Goal: Transaction & Acquisition: Purchase product/service

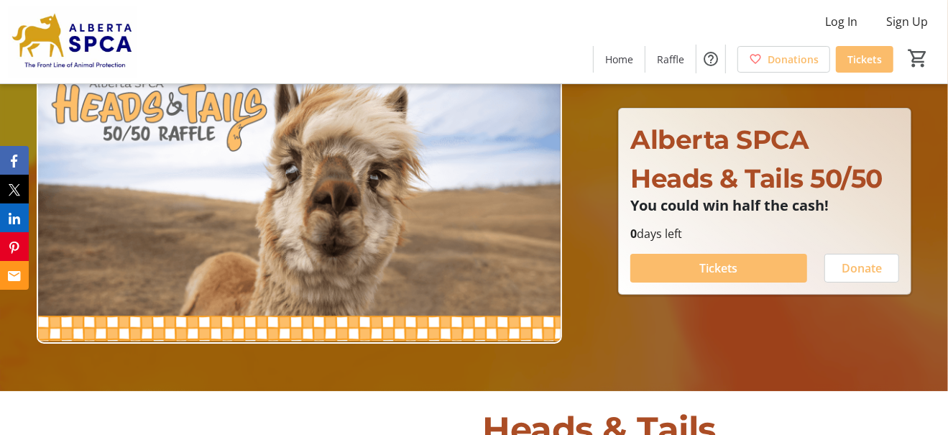
scroll to position [72, 0]
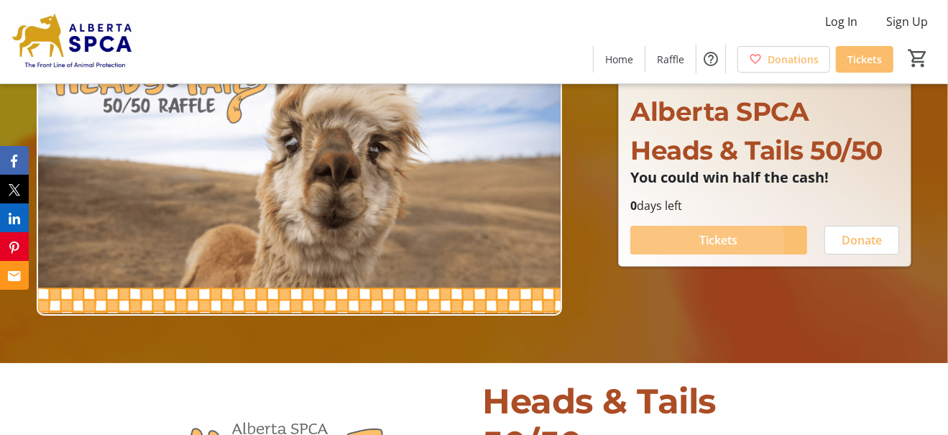
click at [706, 249] on span "Tickets" at bounding box center [719, 239] width 38 height 17
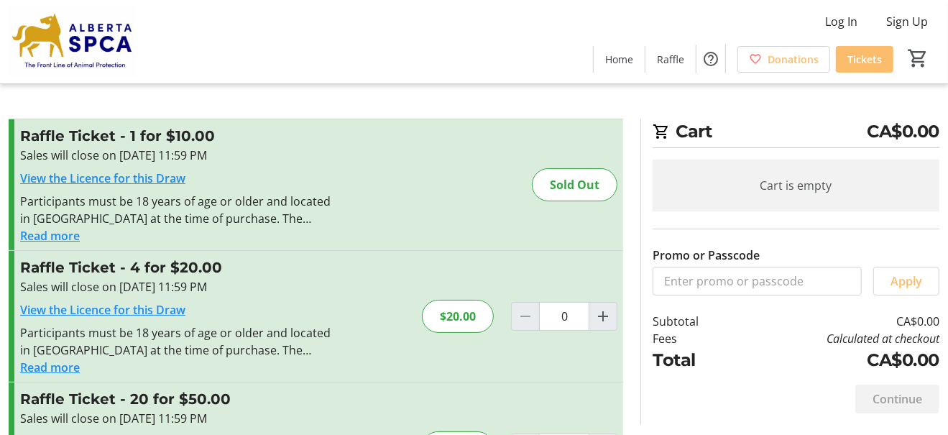
click at [248, 278] on h3 "Raffle Ticket - 4 for $20.00" at bounding box center [177, 267] width 314 height 22
click at [115, 278] on h3 "Raffle Ticket - 4 for $20.00" at bounding box center [177, 267] width 314 height 22
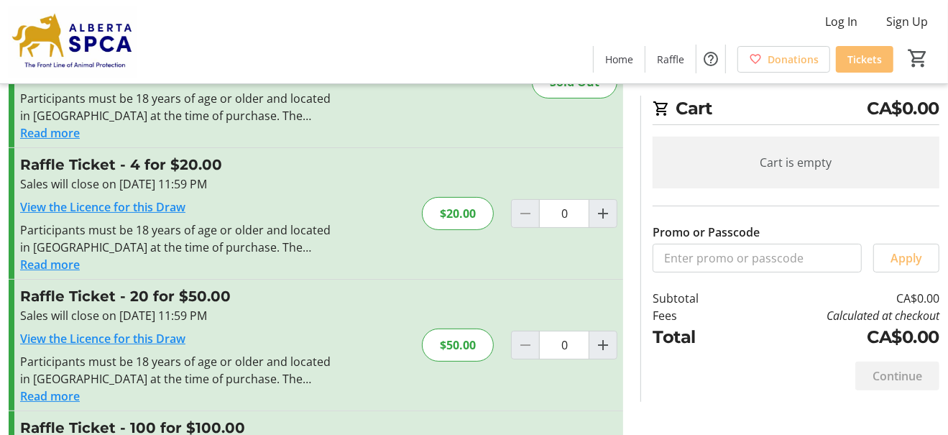
scroll to position [144, 0]
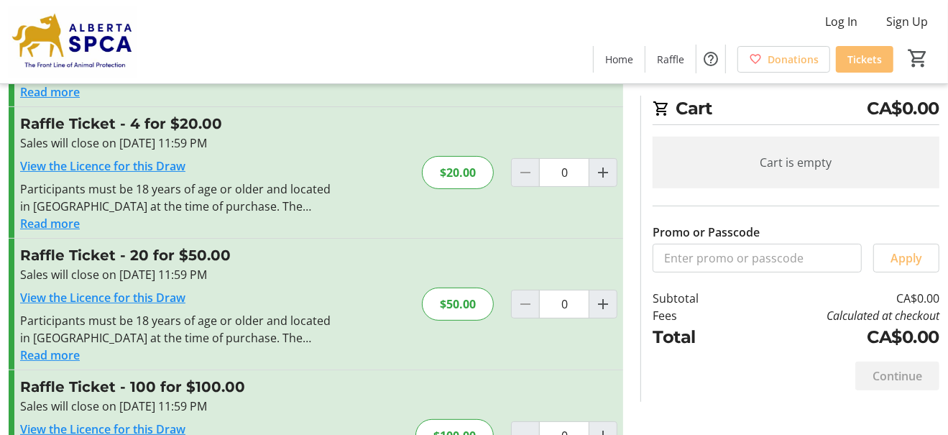
click at [181, 174] on link "View the Licence for this Draw" at bounding box center [102, 166] width 165 height 16
click at [236, 266] on h3 "Raffle Ticket - 20 for $50.00" at bounding box center [177, 255] width 314 height 22
click at [45, 266] on h3 "Raffle Ticket - 20 for $50.00" at bounding box center [177, 255] width 314 height 22
drag, startPoint x: 116, startPoint y: 364, endPoint x: 99, endPoint y: 365, distance: 16.6
click at [105, 283] on div "Sales will close on [DATE] 11:59 PM" at bounding box center [177, 274] width 314 height 17
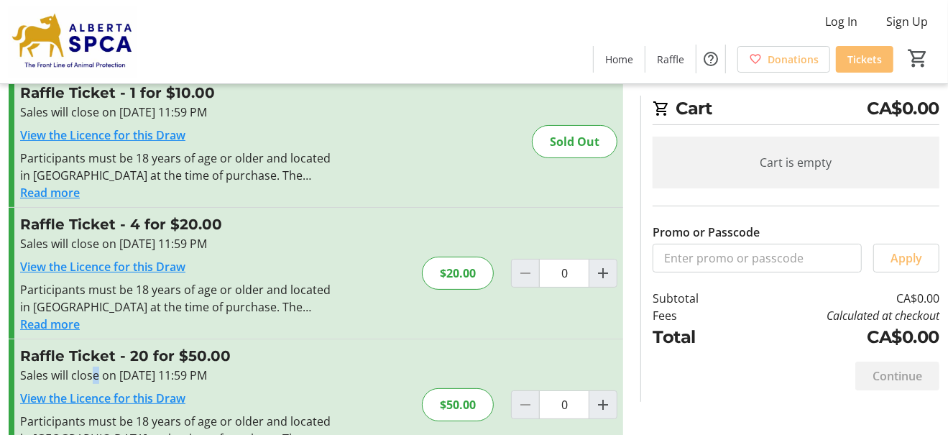
scroll to position [0, 0]
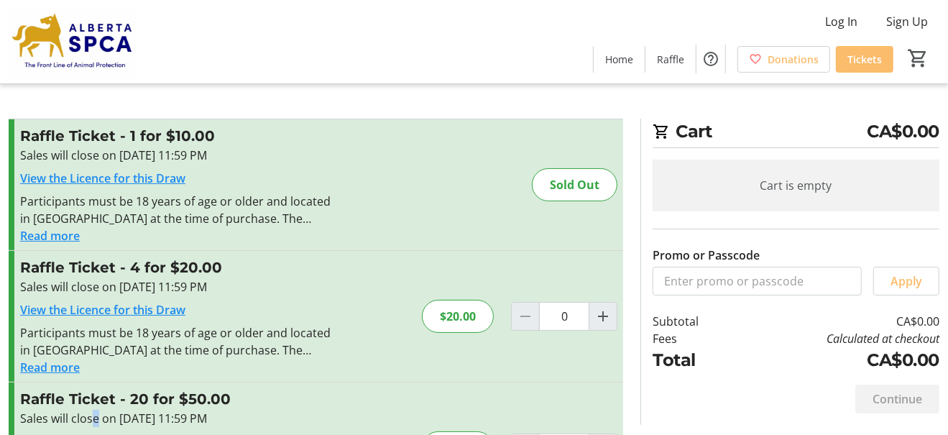
click at [185, 318] on link "View the Licence for this Draw" at bounding box center [102, 310] width 165 height 16
click at [448, 333] on div "$20.00" at bounding box center [458, 316] width 72 height 33
click at [697, 361] on td "Total" at bounding box center [693, 360] width 83 height 26
drag, startPoint x: 68, startPoint y: 305, endPoint x: 372, endPoint y: 211, distance: 319.1
click at [373, 211] on div "Raffle Ticket - 1 for $10.00 Sales will close on [DATE] 11:59 PM View the Licen…" at bounding box center [316, 184] width 614 height 131
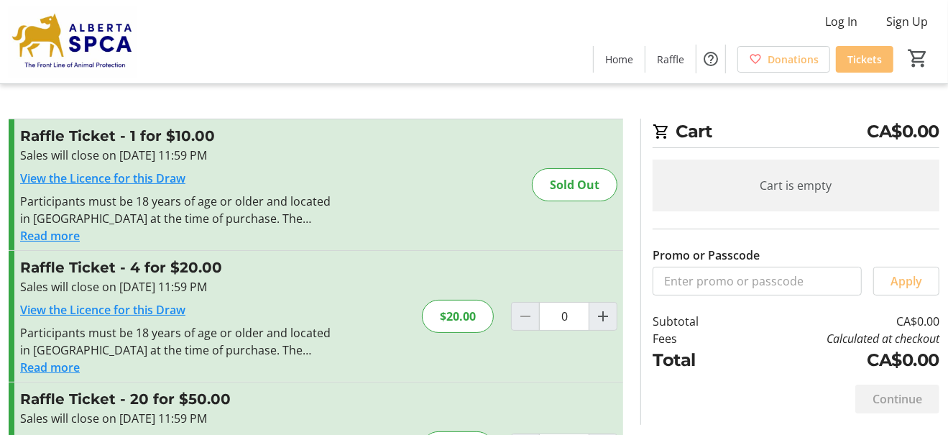
click at [20, 320] on div "Raffle Ticket - 4 for $20.00 Sales will close on [DATE] 11:59 PM View the Licen…" at bounding box center [316, 316] width 614 height 131
click at [231, 278] on h3 "Raffle Ticket - 4 for $20.00" at bounding box center [177, 267] width 314 height 22
click at [214, 295] on div "Sales will close on [DATE] 11:59 PM" at bounding box center [177, 286] width 314 height 17
click at [108, 295] on div "Sales will close on [DATE] 11:59 PM" at bounding box center [177, 286] width 314 height 17
click at [52, 295] on div "Sales will close on [DATE] 11:59 PM" at bounding box center [177, 286] width 314 height 17
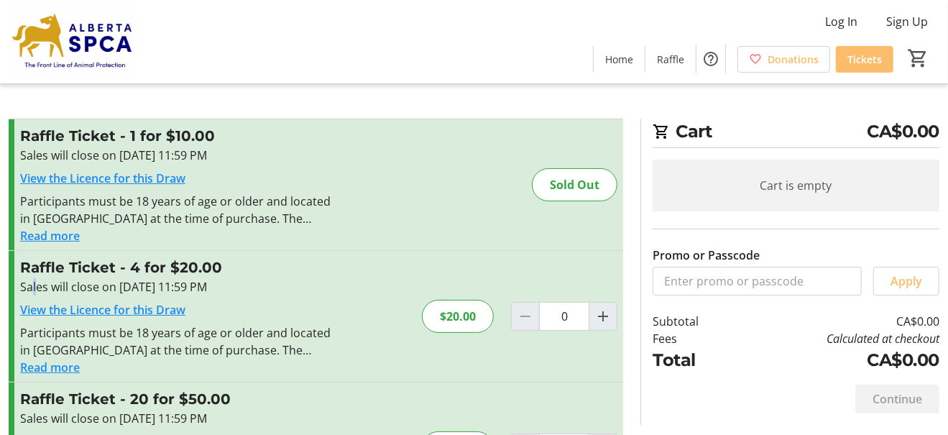
drag, startPoint x: 28, startPoint y: 329, endPoint x: 45, endPoint y: 326, distance: 16.8
click at [37, 295] on div "Sales will close on [DATE] 11:59 PM" at bounding box center [177, 286] width 314 height 17
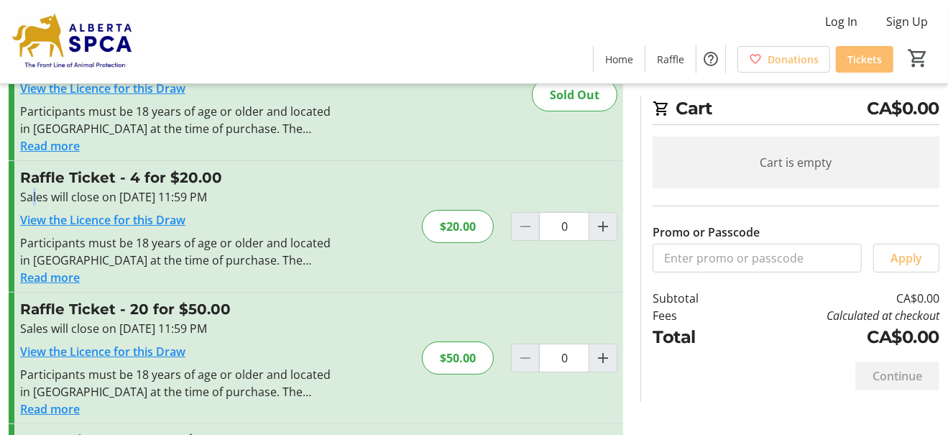
scroll to position [72, 0]
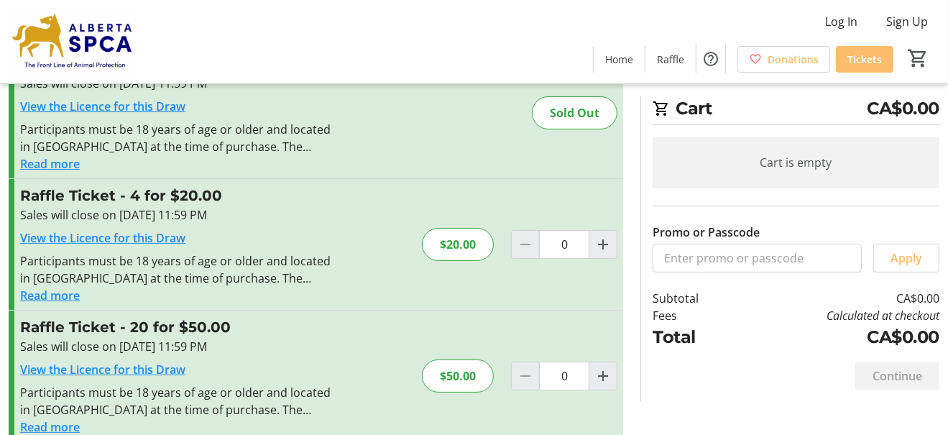
click at [440, 261] on div "$20.00" at bounding box center [458, 244] width 72 height 33
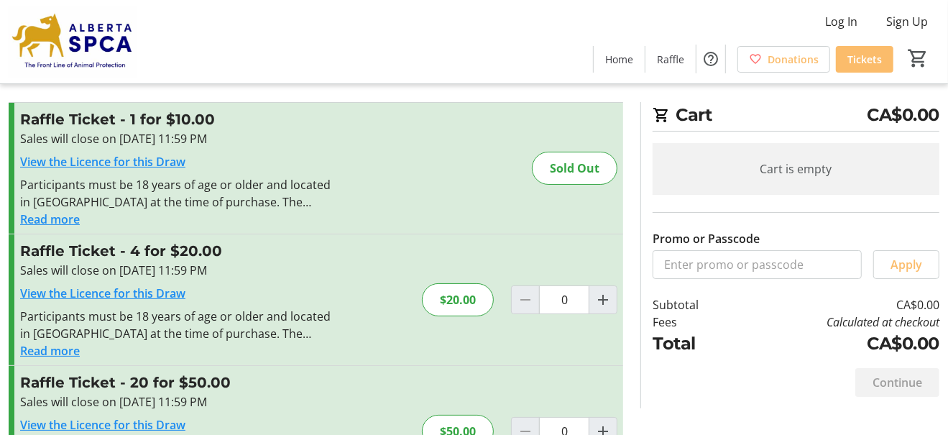
scroll to position [0, 0]
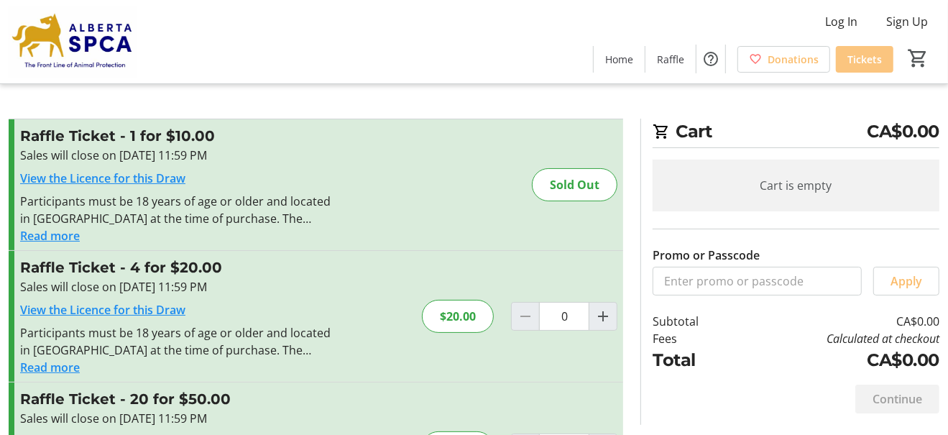
click at [865, 67] on span "Tickets" at bounding box center [864, 59] width 34 height 15
click at [825, 23] on span "Log In" at bounding box center [841, 21] width 32 height 17
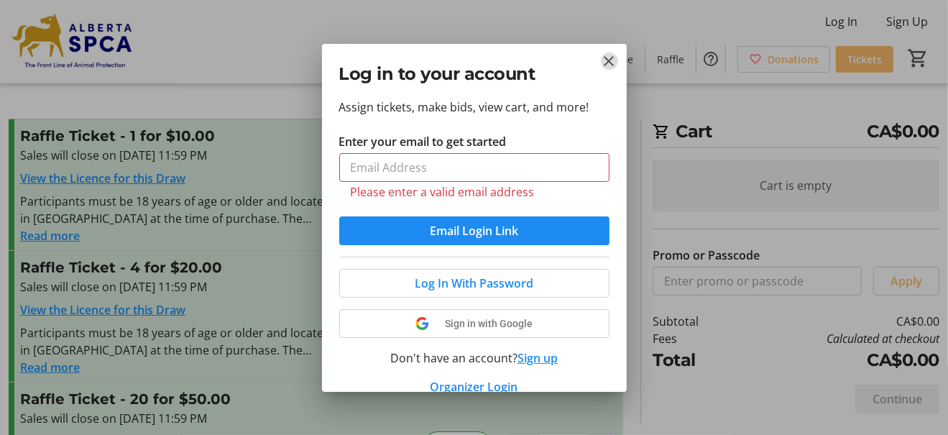
click at [611, 54] on mat-icon "Close" at bounding box center [609, 60] width 17 height 17
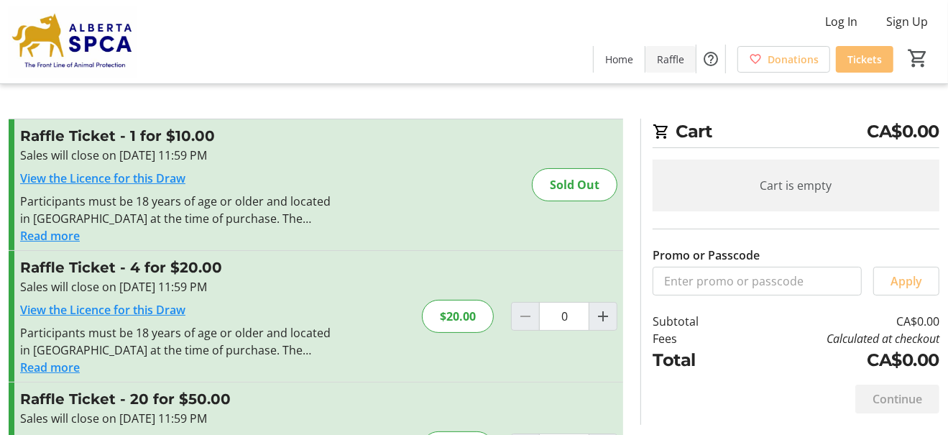
scroll to position [1, 0]
click at [859, 58] on span "Tickets" at bounding box center [864, 59] width 34 height 15
click at [676, 246] on label "Promo or Passcode" at bounding box center [705, 254] width 107 height 17
click at [0, 0] on input "Promo or Passcode" at bounding box center [0, 0] width 0 height 0
click at [675, 246] on label "Promo or Passcode" at bounding box center [705, 254] width 107 height 17
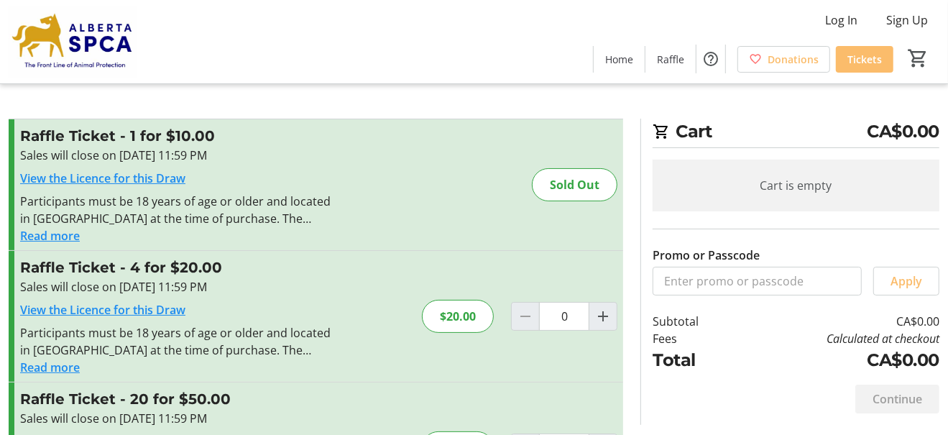
click at [0, 0] on input "Promo or Passcode" at bounding box center [0, 0] width 0 height 0
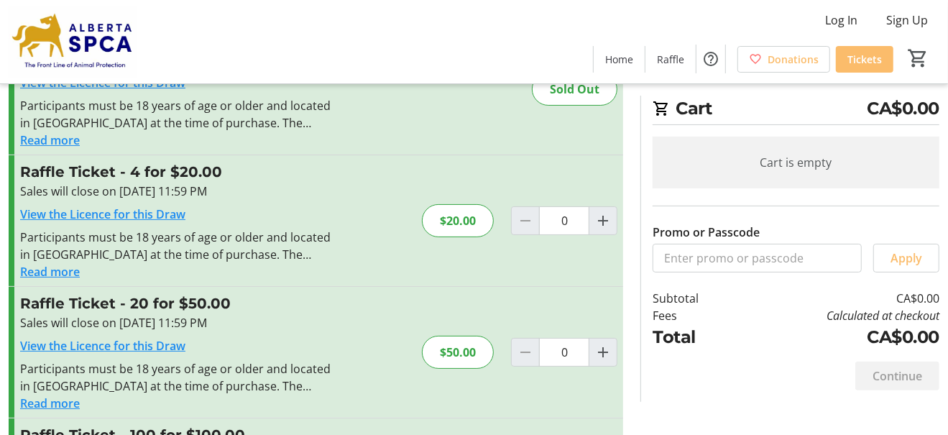
scroll to position [72, 0]
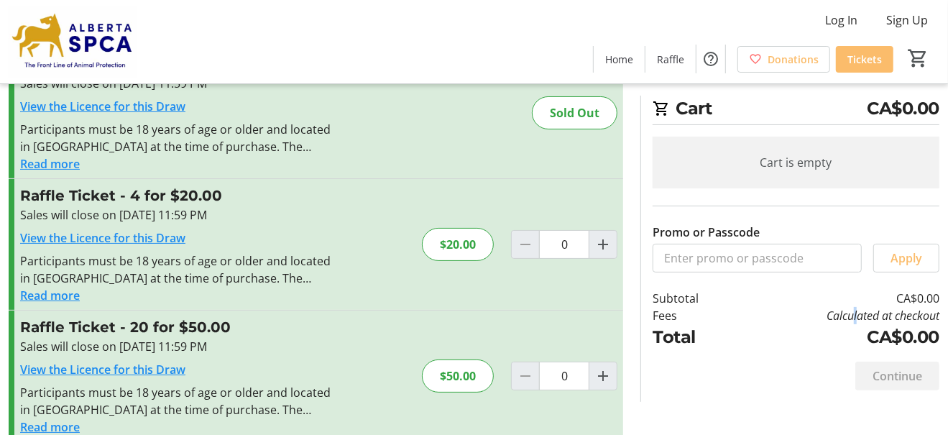
drag, startPoint x: 822, startPoint y: 305, endPoint x: 803, endPoint y: 313, distance: 20.9
click at [812, 310] on td "Calculated at checkout" at bounding box center [837, 315] width 203 height 17
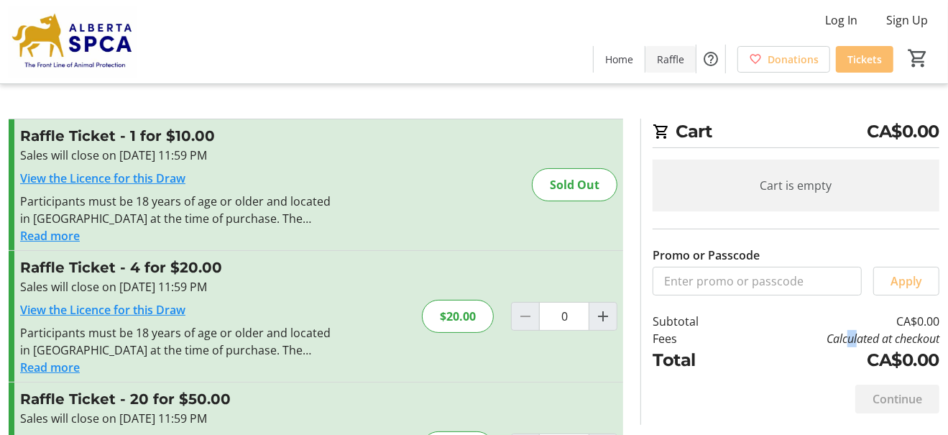
click at [657, 61] on span "Raffle" at bounding box center [670, 59] width 27 height 15
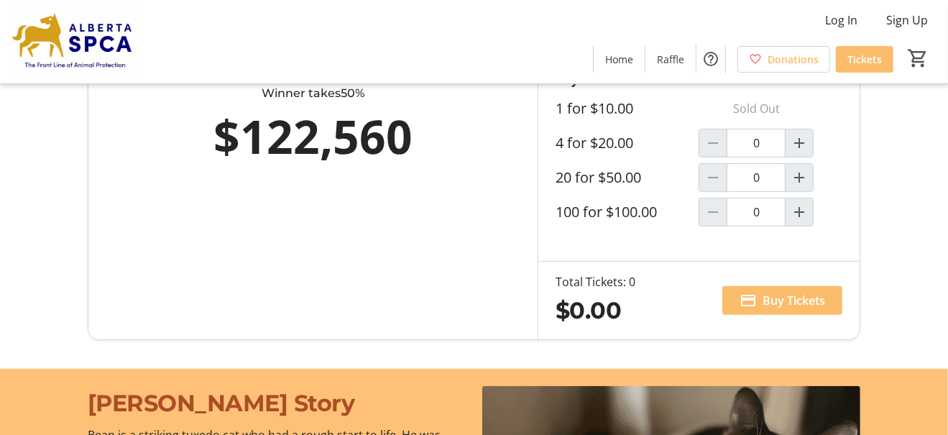
scroll to position [216, 0]
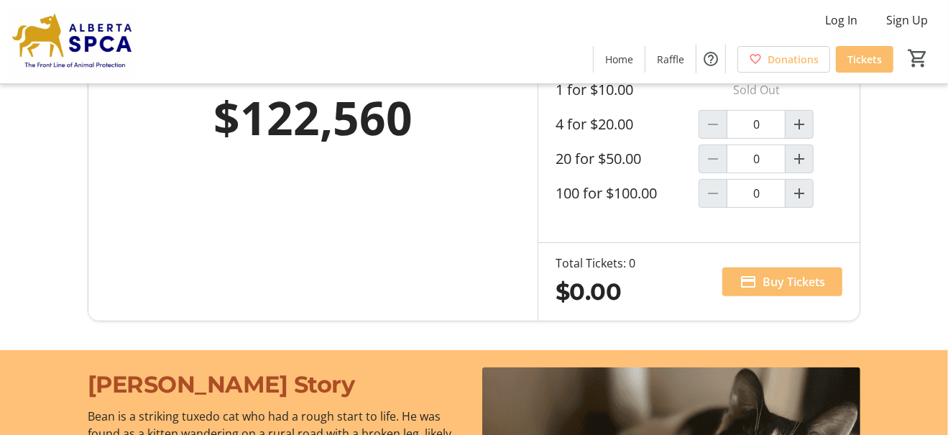
click at [618, 133] on label "4 for $20.00" at bounding box center [594, 124] width 78 height 17
click at [726, 139] on input "0" at bounding box center [755, 124] width 59 height 29
click at [756, 139] on input "0" at bounding box center [755, 124] width 59 height 29
click at [796, 290] on span "Buy Tickets" at bounding box center [793, 281] width 63 height 17
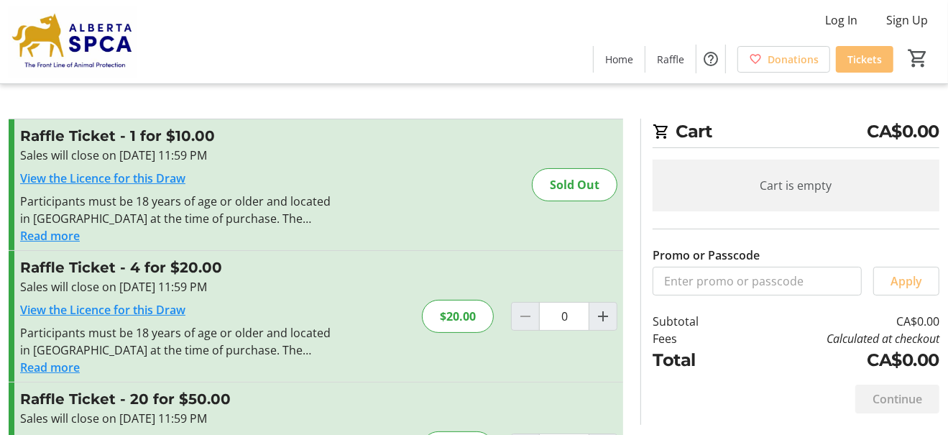
click at [680, 246] on label "Promo or Passcode" at bounding box center [705, 254] width 107 height 17
click at [0, 0] on input "Promo or Passcode" at bounding box center [0, 0] width 0 height 0
click at [685, 246] on label "Promo or Passcode" at bounding box center [705, 254] width 107 height 17
click at [0, 0] on input "Promo or Passcode" at bounding box center [0, 0] width 0 height 0
click at [759, 246] on label "Promo or Passcode" at bounding box center [705, 254] width 107 height 17
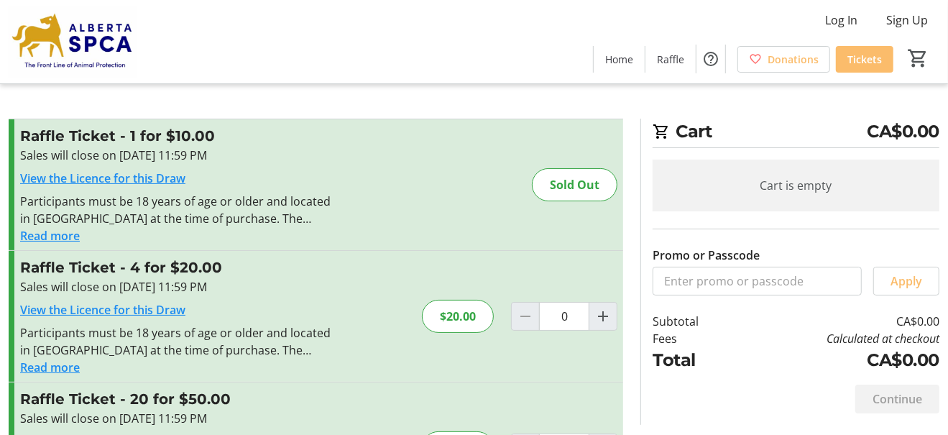
click at [0, 0] on input "Promo or Passcode" at bounding box center [0, 0] width 0 height 0
click at [759, 246] on label "Promo or Passcode" at bounding box center [705, 254] width 107 height 17
click at [0, 0] on input "Promo or Passcode" at bounding box center [0, 0] width 0 height 0
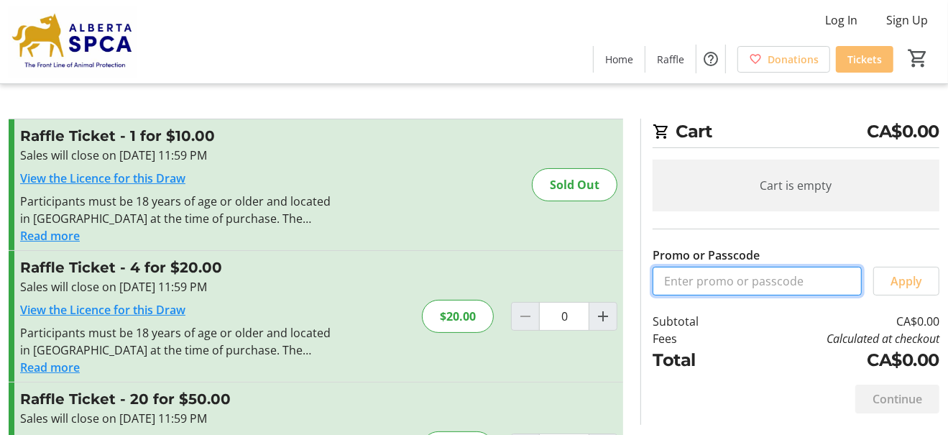
click at [660, 269] on input "Promo or Passcode" at bounding box center [756, 281] width 209 height 29
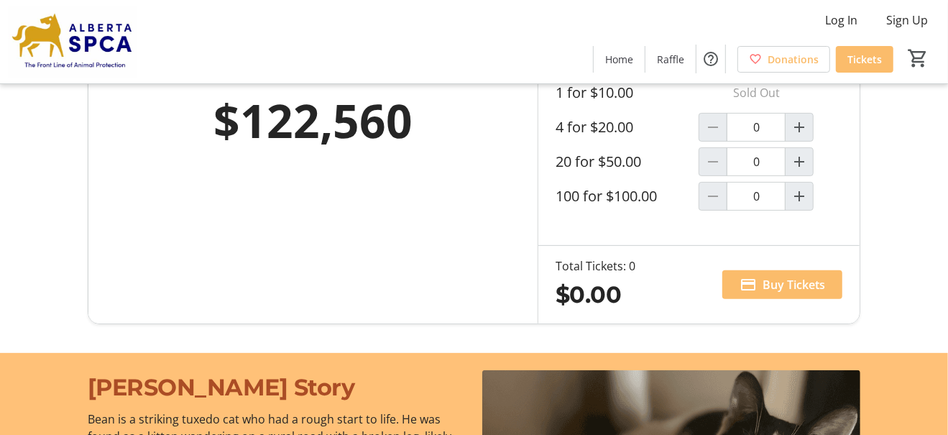
scroll to position [216, 0]
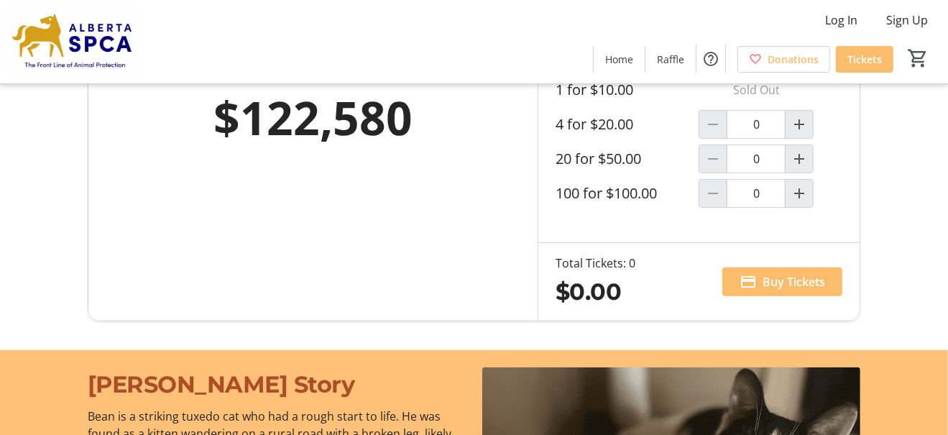
click at [633, 133] on label "4 for $20.00" at bounding box center [594, 124] width 78 height 17
click at [726, 139] on input "0" at bounding box center [755, 124] width 59 height 29
click at [808, 290] on span "Buy Tickets" at bounding box center [793, 281] width 63 height 17
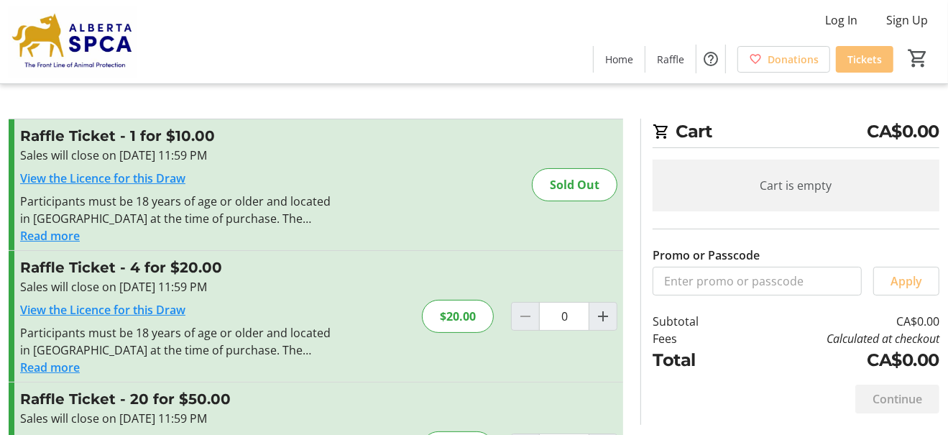
click at [856, 58] on span "Tickets" at bounding box center [864, 59] width 34 height 15
click at [657, 62] on span "Raffle" at bounding box center [670, 59] width 27 height 15
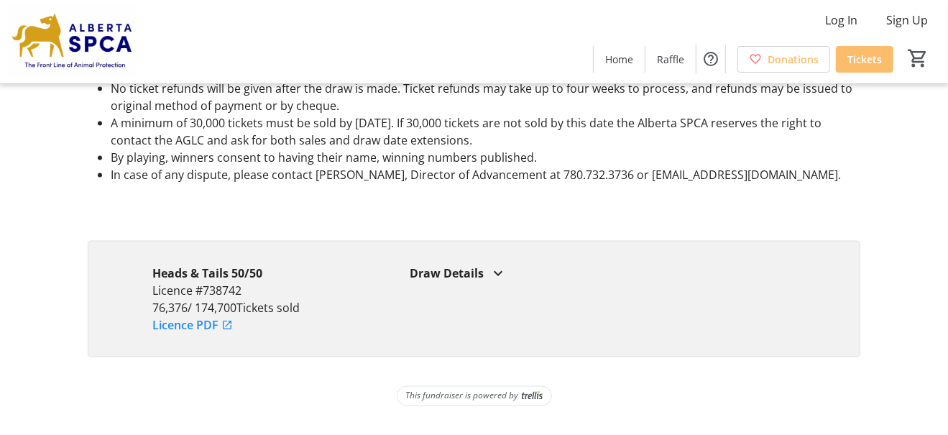
scroll to position [2006, 0]
click at [491, 264] on div "Draw Details" at bounding box center [603, 272] width 386 height 17
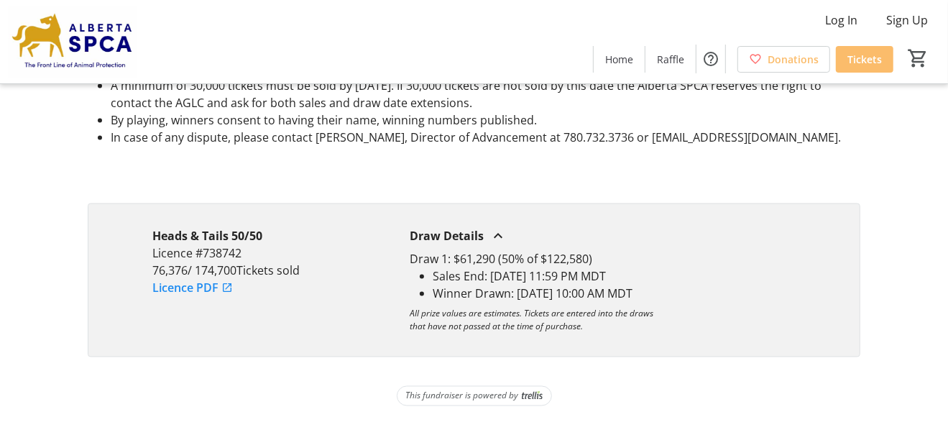
scroll to position [1831, 0]
click at [859, 57] on span "Tickets" at bounding box center [864, 59] width 34 height 15
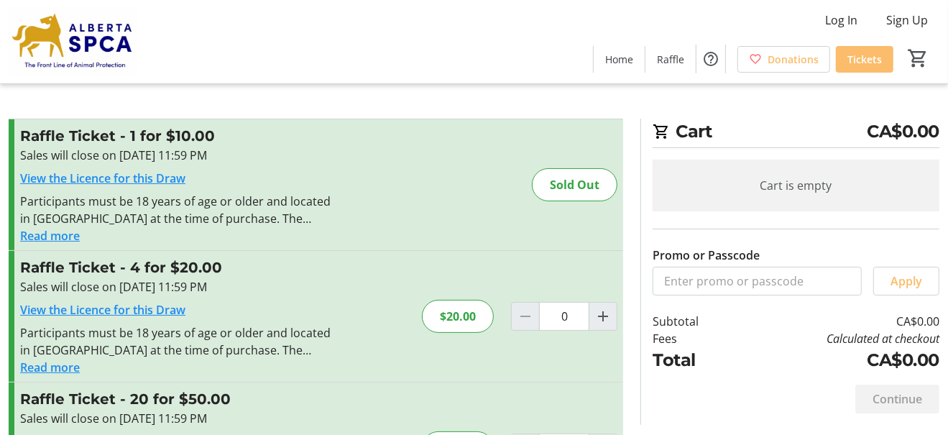
click at [654, 255] on div "Cart CA$0.00 Cart is empty Promo or Passcode Apply Subtotal CA$0.00 Fees Calcul…" at bounding box center [789, 272] width 299 height 306
click at [650, 278] on div "Cart CA$0.00 Cart is empty Promo or Passcode Apply Subtotal CA$0.00 Fees Calcul…" at bounding box center [789, 272] width 299 height 306
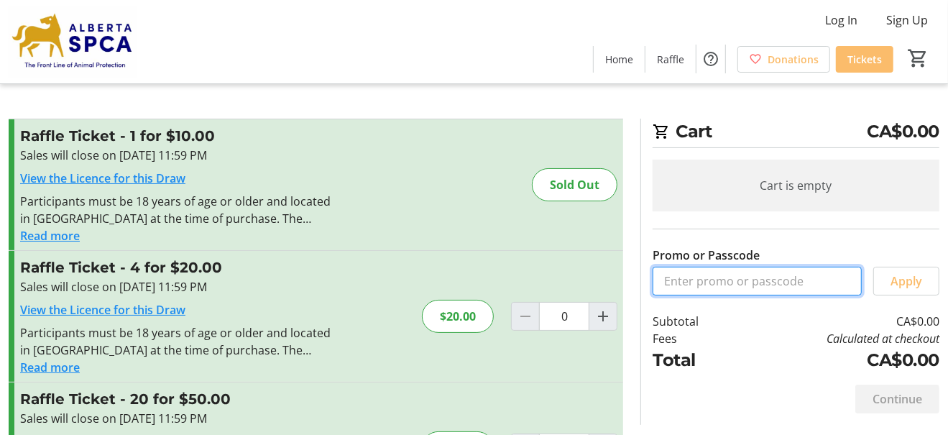
click at [658, 267] on input "Promo or Passcode" at bounding box center [756, 281] width 209 height 29
type input "heads&tails50/50"
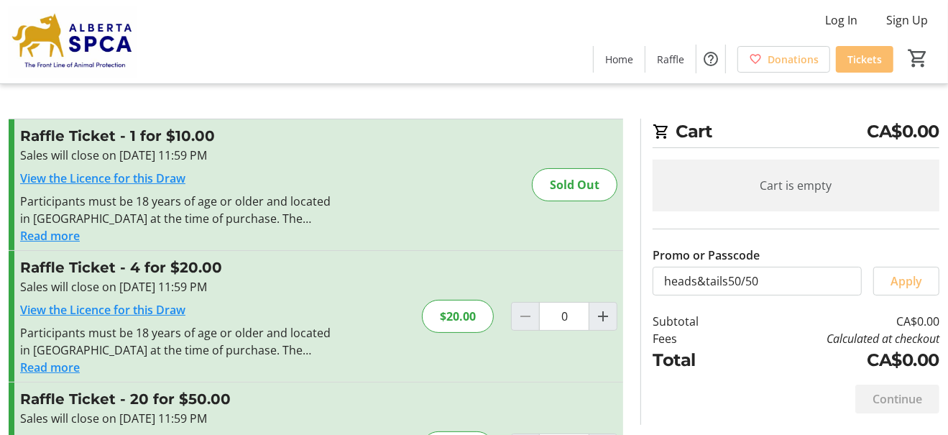
click at [804, 290] on div "Cart is empty Promo or Passcode heads&tails50/50 Apply Subtotal CA$0.00 Fees Ca…" at bounding box center [795, 266] width 287 height 213
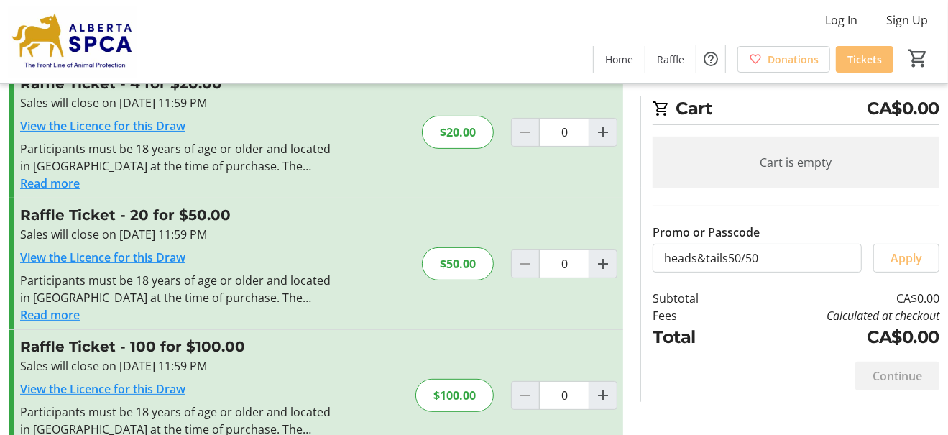
scroll to position [144, 0]
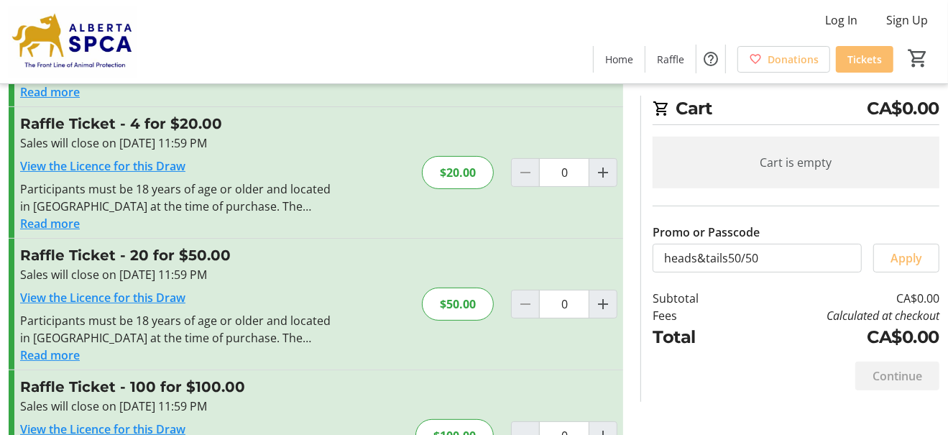
click at [124, 203] on div "Sales will close on [DATE] 11:59 PM View the Licence for this Draw Participants…" at bounding box center [177, 183] width 314 height 98
click at [460, 189] on div "$20.00" at bounding box center [458, 172] width 72 height 33
click at [794, 244] on input "heads&tails50/50" at bounding box center [756, 258] width 209 height 29
click at [929, 256] on div "Cart is empty Promo or Passcode heads&tails50/50 Apply Subtotal CA$0.00 Fees Ca…" at bounding box center [795, 243] width 287 height 213
click at [445, 189] on div "$20.00" at bounding box center [458, 172] width 72 height 33
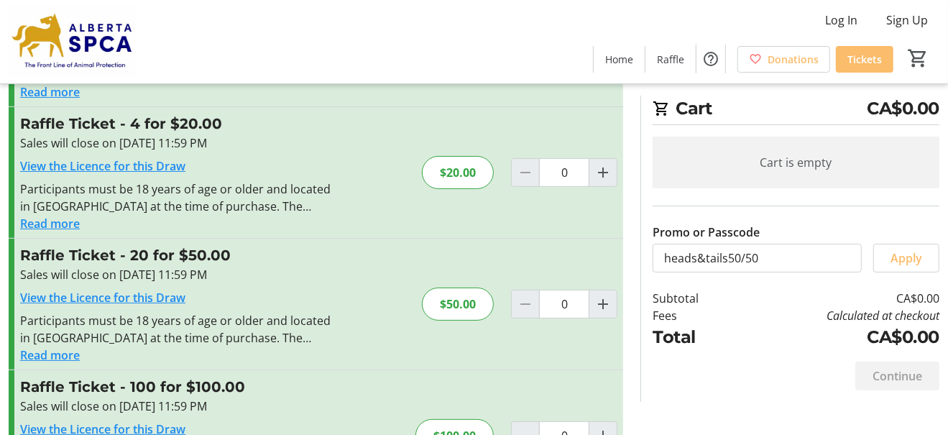
click at [446, 189] on div "$20.00" at bounding box center [458, 172] width 72 height 33
click at [443, 189] on div "$20.00" at bounding box center [458, 172] width 72 height 33
click at [54, 101] on button "Read more" at bounding box center [50, 91] width 60 height 17
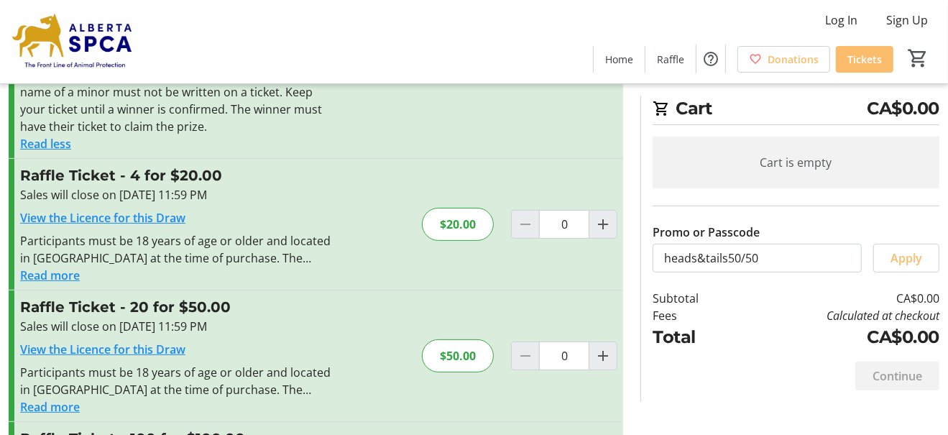
click at [448, 241] on div "$20.00" at bounding box center [458, 224] width 72 height 33
click at [677, 307] on td "Fees" at bounding box center [693, 315] width 83 height 17
click at [690, 324] on td "Total" at bounding box center [693, 337] width 83 height 26
drag, startPoint x: 152, startPoint y: 287, endPoint x: 139, endPoint y: 284, distance: 12.5
click at [139, 203] on div "Sales will close on [DATE] 11:59 PM" at bounding box center [177, 194] width 314 height 17
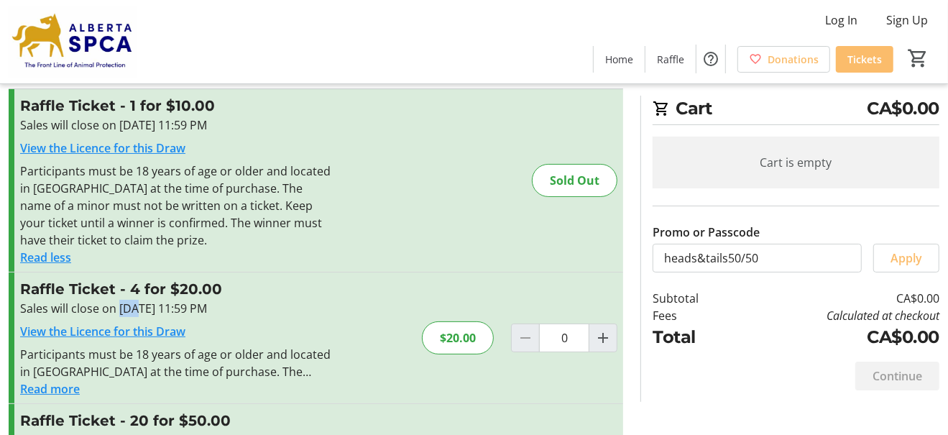
scroll to position [0, 0]
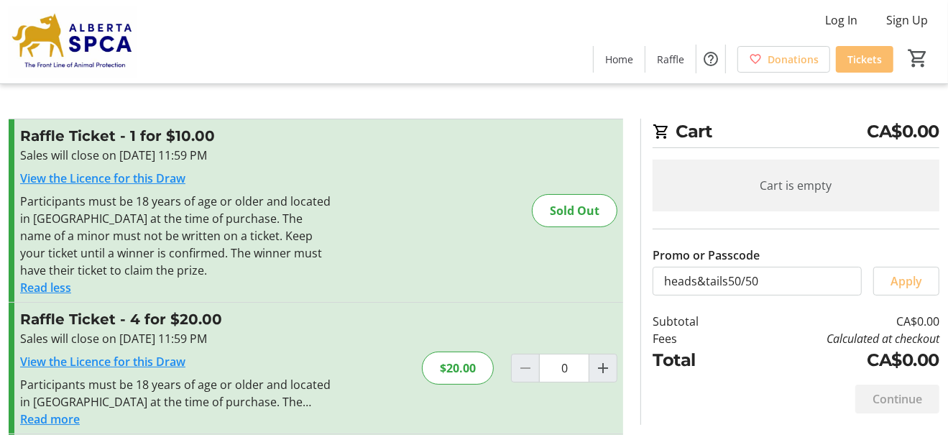
drag, startPoint x: 708, startPoint y: 143, endPoint x: 699, endPoint y: 148, distance: 10.0
click at [706, 140] on h2 "Cart CA$0.00" at bounding box center [795, 133] width 287 height 29
click at [900, 142] on span "CA$0.00" at bounding box center [902, 132] width 73 height 26
drag, startPoint x: 904, startPoint y: 149, endPoint x: 896, endPoint y: 152, distance: 8.7
click at [896, 144] on span "CA$0.00" at bounding box center [902, 132] width 73 height 26
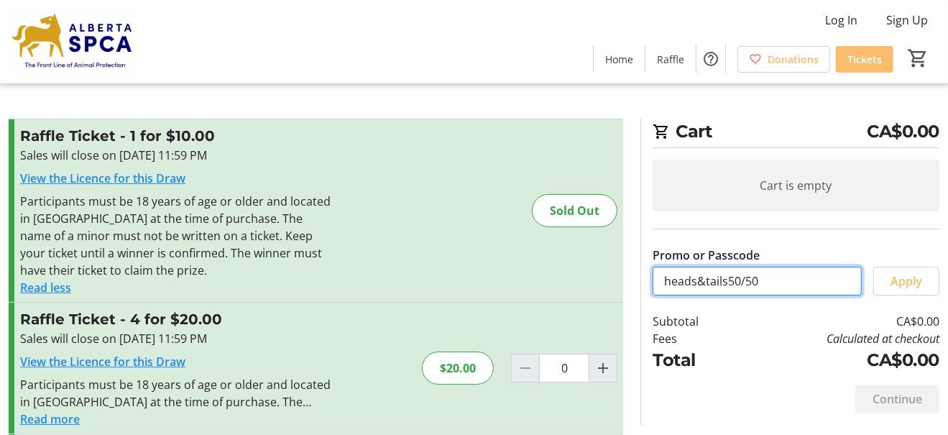
click at [749, 277] on input "heads&tails50/50" at bounding box center [756, 281] width 209 height 29
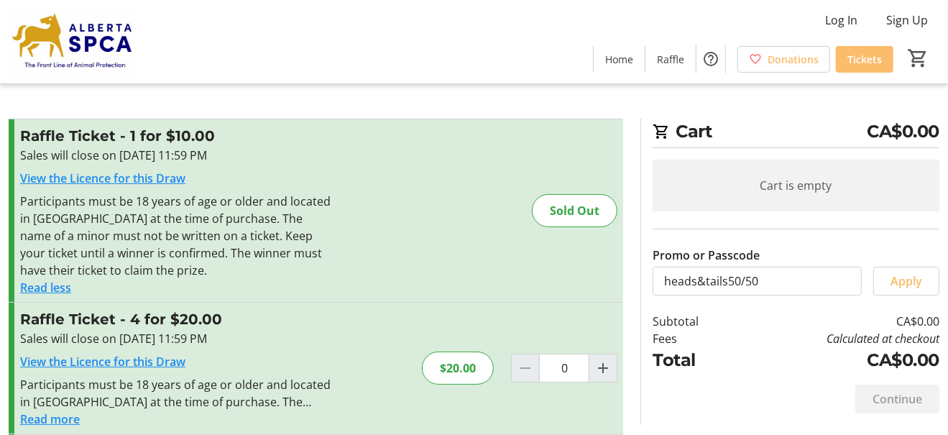
click at [863, 278] on div "Promo or Passcode heads&tails50/50 Apply" at bounding box center [795, 270] width 287 height 49
click at [80, 330] on h3 "Raffle Ticket - 4 for $20.00" at bounding box center [177, 319] width 314 height 22
click at [270, 330] on h3 "Raffle Ticket - 4 for $20.00" at bounding box center [177, 319] width 314 height 22
click at [264, 330] on h3 "Raffle Ticket - 4 for $20.00" at bounding box center [177, 319] width 314 height 22
click at [134, 347] on div "Sales will close on [DATE] 11:59 PM" at bounding box center [177, 338] width 314 height 17
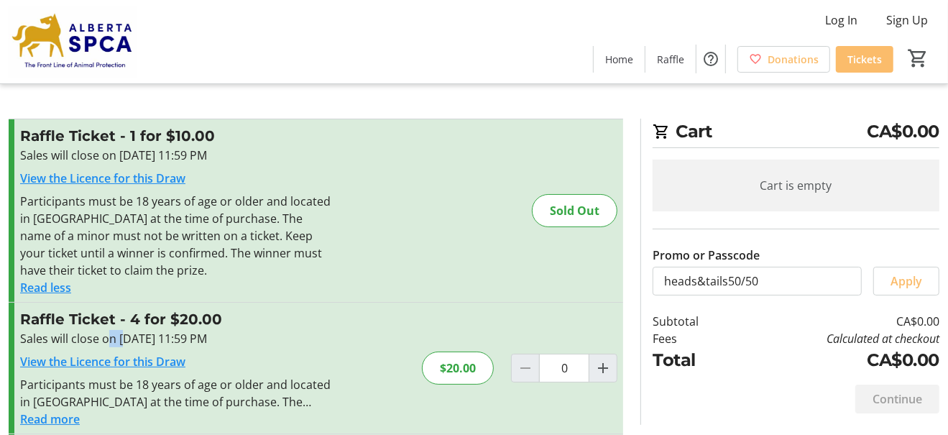
click at [134, 347] on div "Sales will close on [DATE] 11:59 PM" at bounding box center [177, 338] width 314 height 17
click at [91, 347] on div "Sales will close on [DATE] 11:59 PM" at bounding box center [177, 338] width 314 height 17
click at [34, 330] on h3 "Raffle Ticket - 4 for $20.00" at bounding box center [177, 319] width 314 height 22
click at [912, 22] on span "Sign Up" at bounding box center [907, 19] width 42 height 17
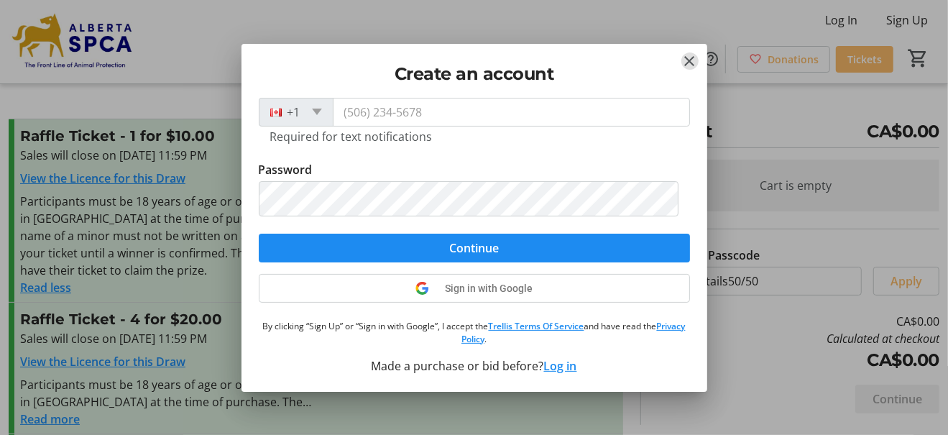
scroll to position [292, 0]
click at [577, 368] on button "Log in" at bounding box center [560, 365] width 33 height 17
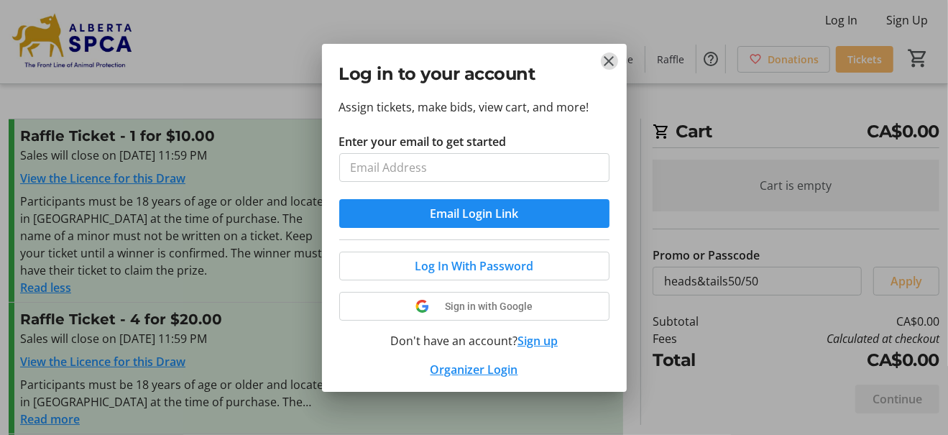
click at [611, 60] on mat-icon "Close" at bounding box center [609, 60] width 17 height 17
